Goal: Task Accomplishment & Management: Use online tool/utility

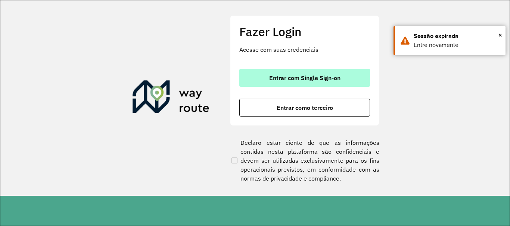
click at [300, 75] on span "Entrar com Single Sign-on" at bounding box center [304, 78] width 71 height 6
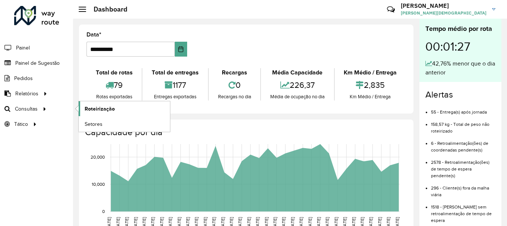
click at [94, 109] on span "Roteirização" at bounding box center [100, 109] width 30 height 8
click at [91, 125] on span "Setores" at bounding box center [94, 124] width 18 height 8
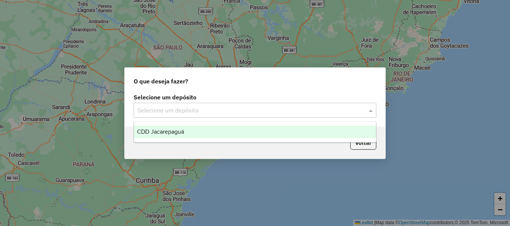
click at [372, 110] on span at bounding box center [371, 110] width 9 height 9
click at [175, 131] on span "CDD Jacarepaguá" at bounding box center [160, 132] width 47 height 6
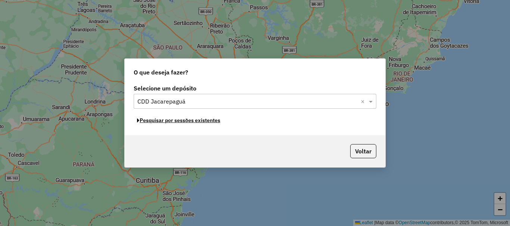
click at [196, 121] on button "Pesquisar por sessões existentes" at bounding box center [179, 121] width 90 height 12
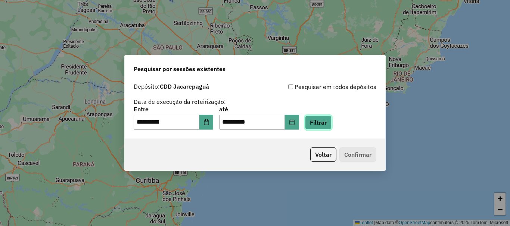
click at [325, 121] on button "Filtrar" at bounding box center [318, 123] width 26 height 14
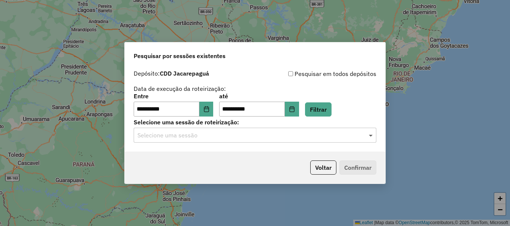
click at [373, 137] on span at bounding box center [371, 135] width 9 height 9
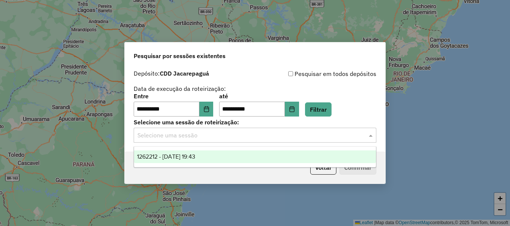
click at [188, 159] on span "1262212 - 09/09/2025 19:43" at bounding box center [166, 157] width 58 height 6
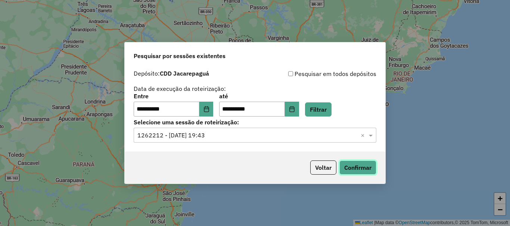
click at [356, 169] on button "Confirmar" at bounding box center [357, 168] width 37 height 14
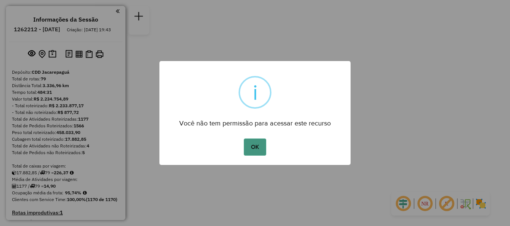
click at [258, 143] on button "OK" at bounding box center [255, 147] width 22 height 17
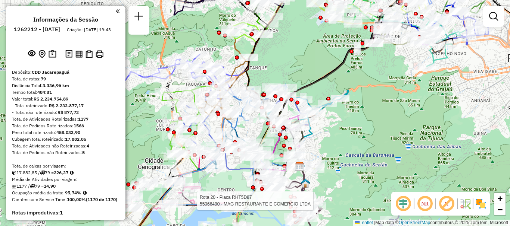
select select "**********"
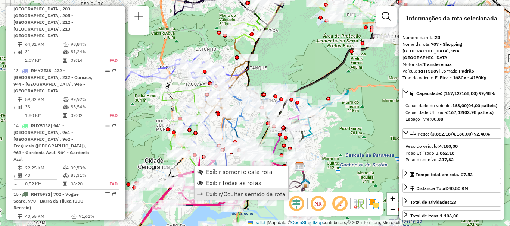
scroll to position [1176, 0]
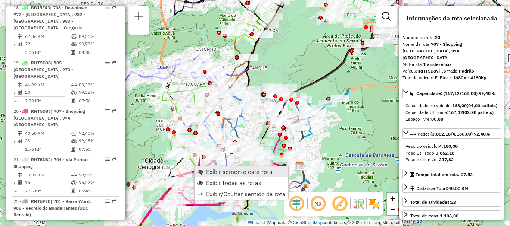
click at [224, 172] on span "Exibir somente esta rota" at bounding box center [239, 172] width 66 height 6
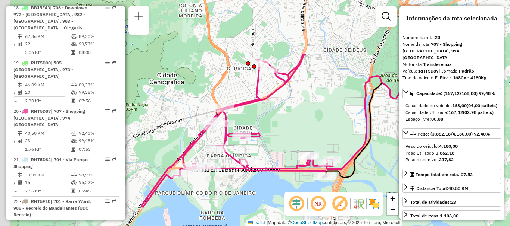
drag, startPoint x: 234, startPoint y: 104, endPoint x: 280, endPoint y: 119, distance: 48.5
click at [280, 119] on div "Janela de atendimento Grade de atendimento Capacidade Transportadoras Veículos …" at bounding box center [255, 113] width 510 height 226
